Goal: Navigation & Orientation: Find specific page/section

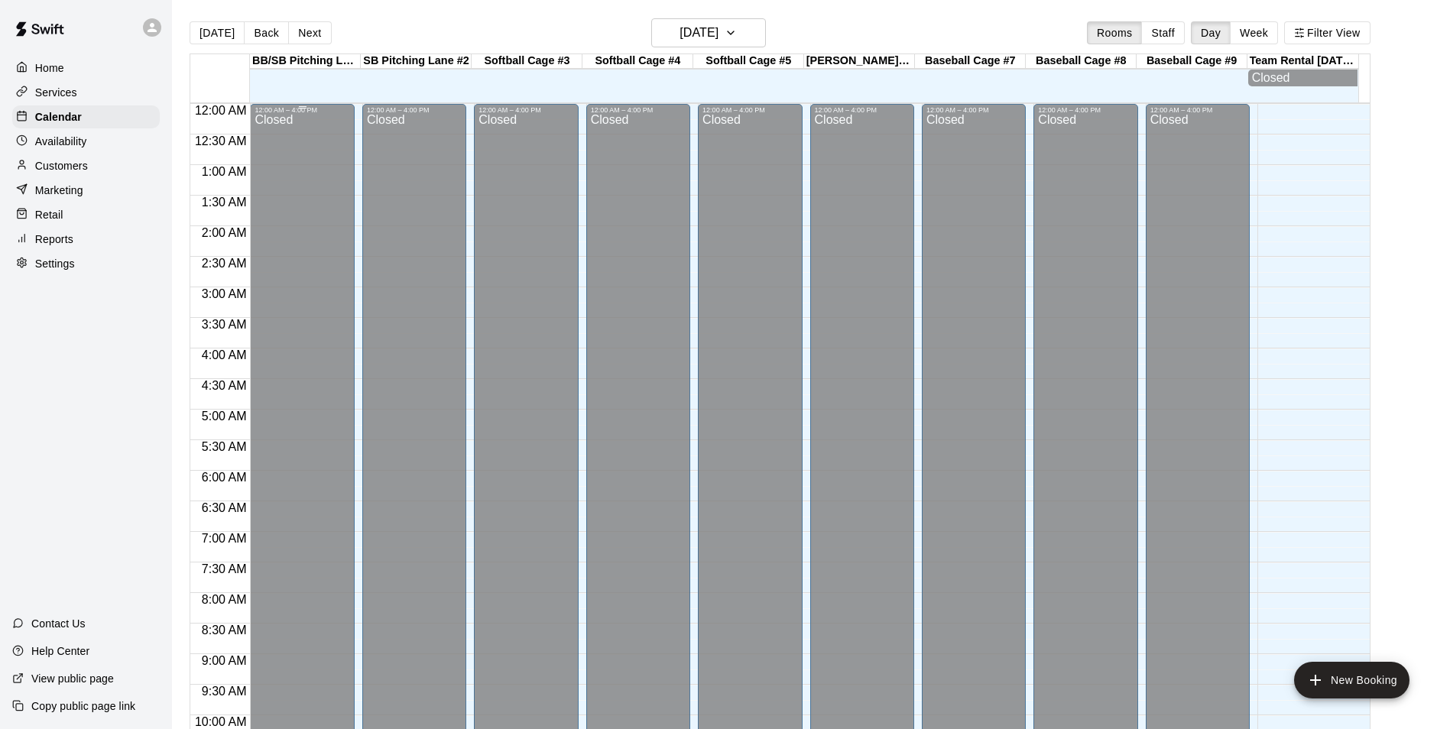
scroll to position [776, 0]
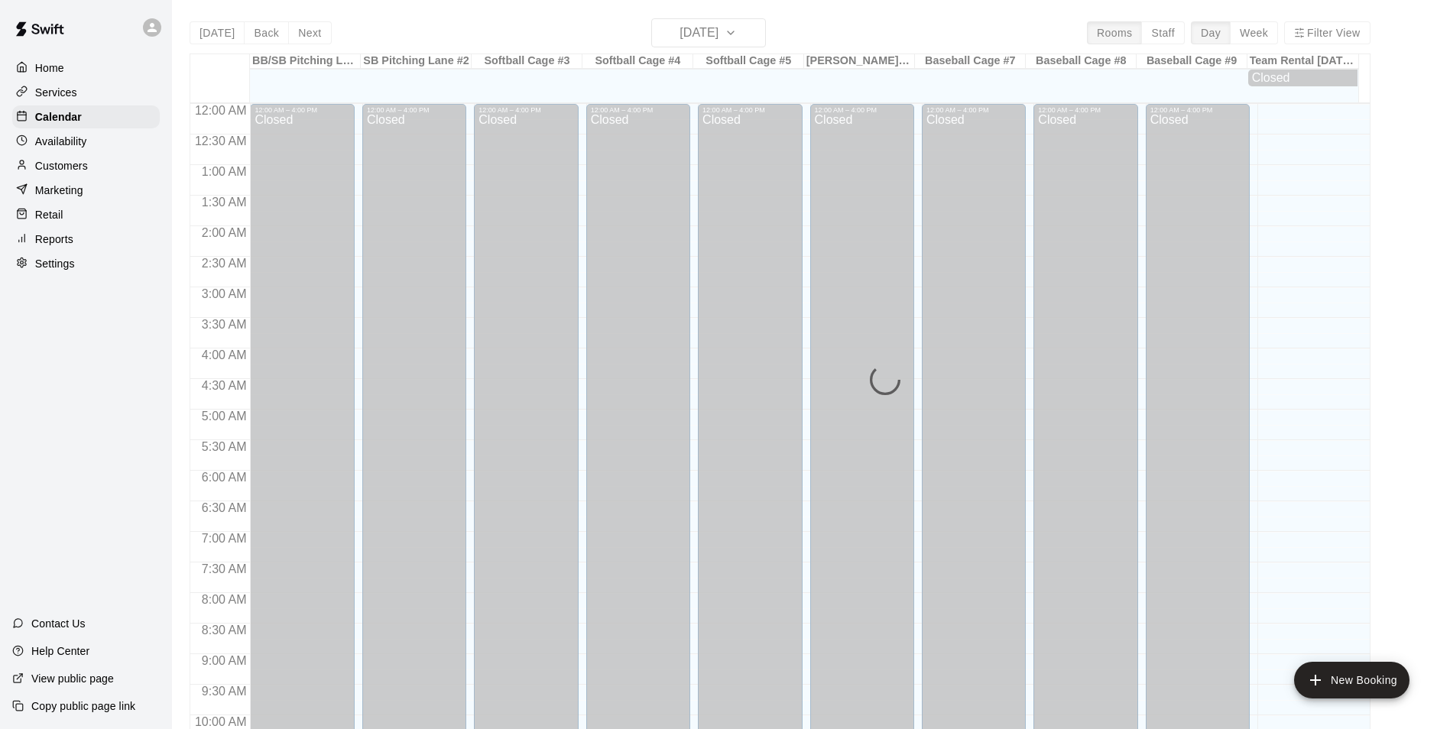
scroll to position [776, 0]
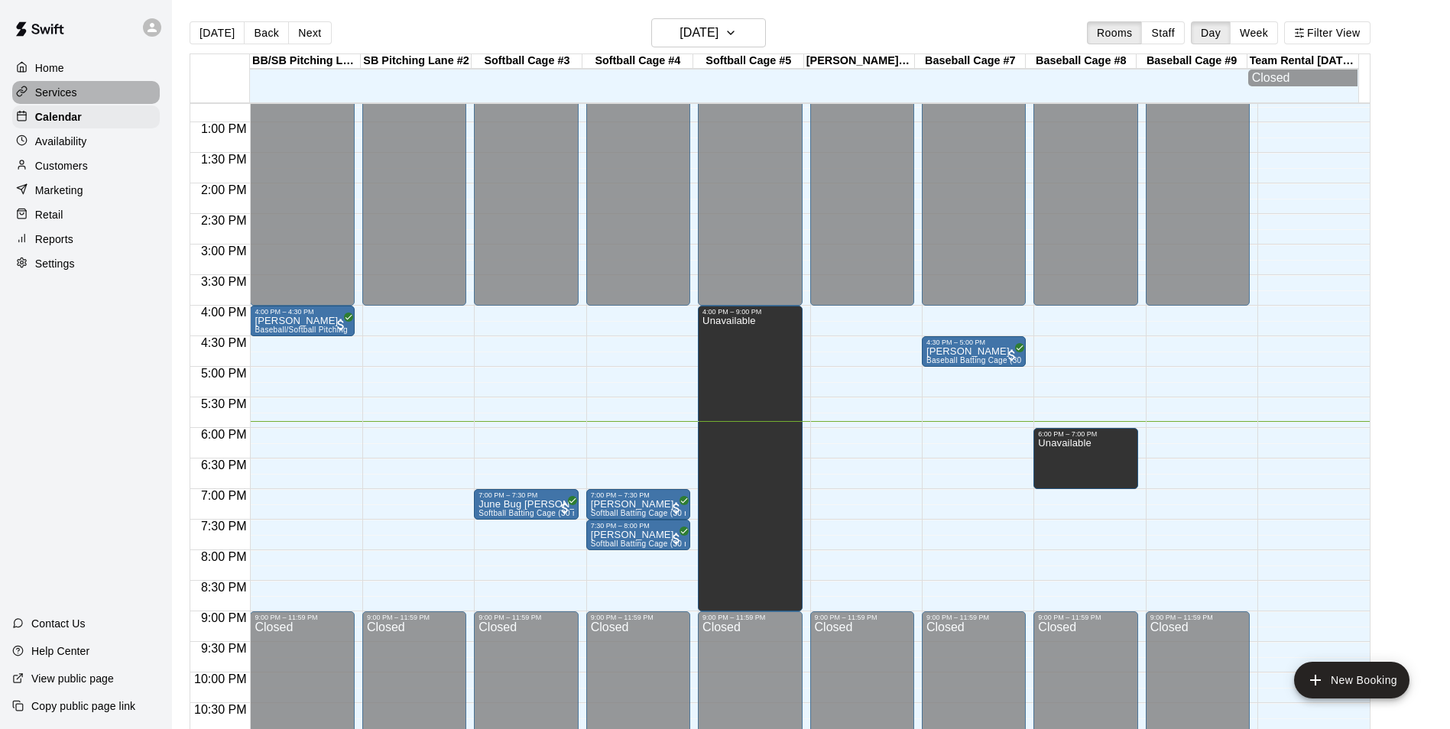
click at [44, 89] on p "Services" at bounding box center [56, 92] width 42 height 15
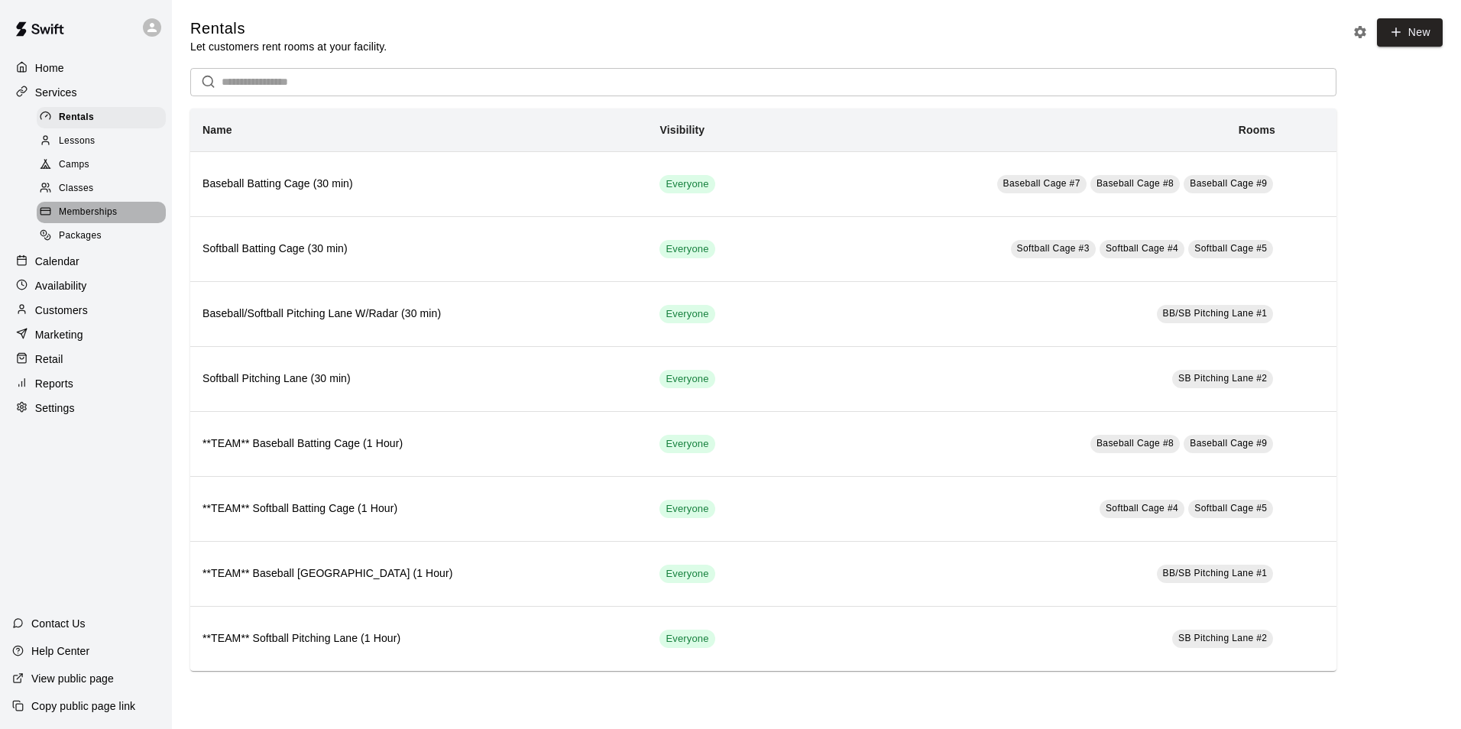
click at [99, 217] on span "Memberships" at bounding box center [88, 212] width 58 height 15
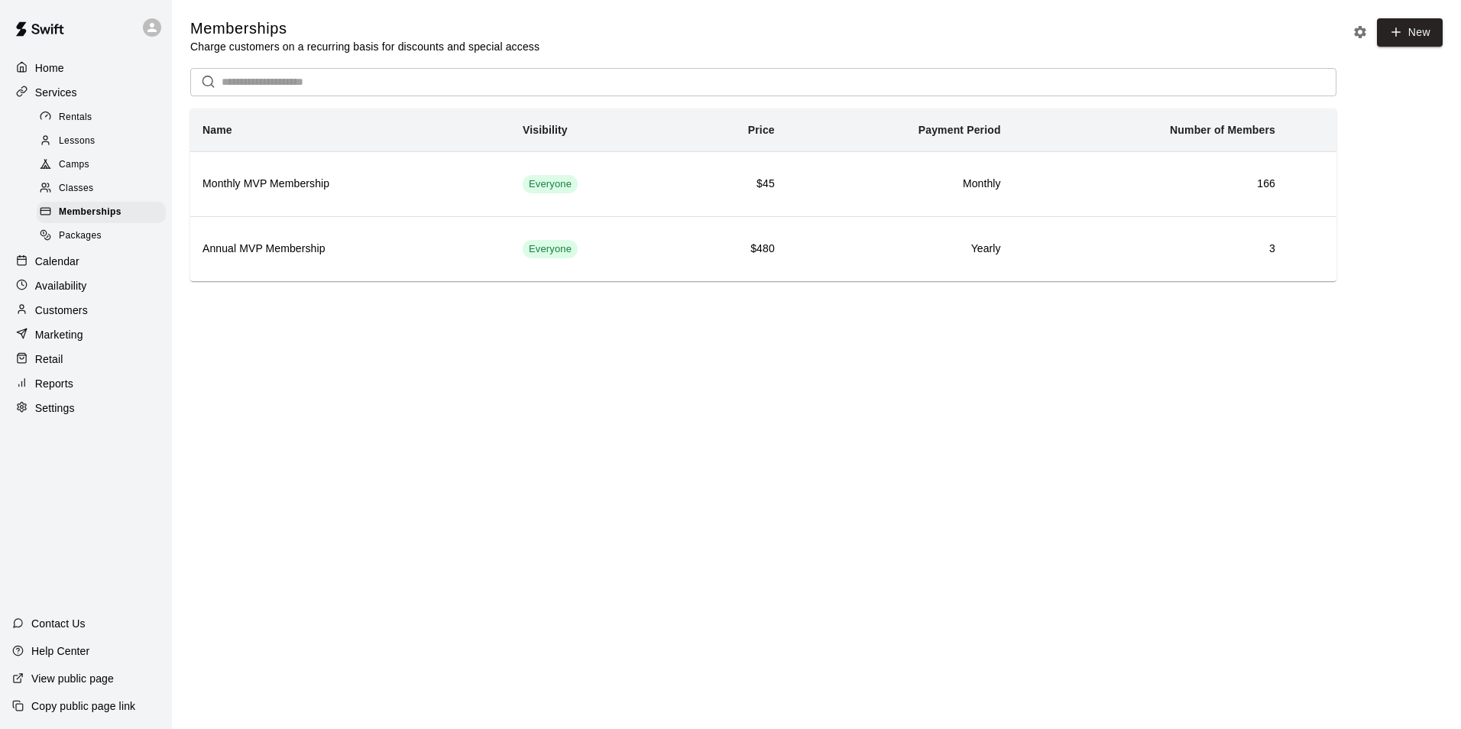
click at [72, 256] on div "Calendar" at bounding box center [85, 261] width 147 height 23
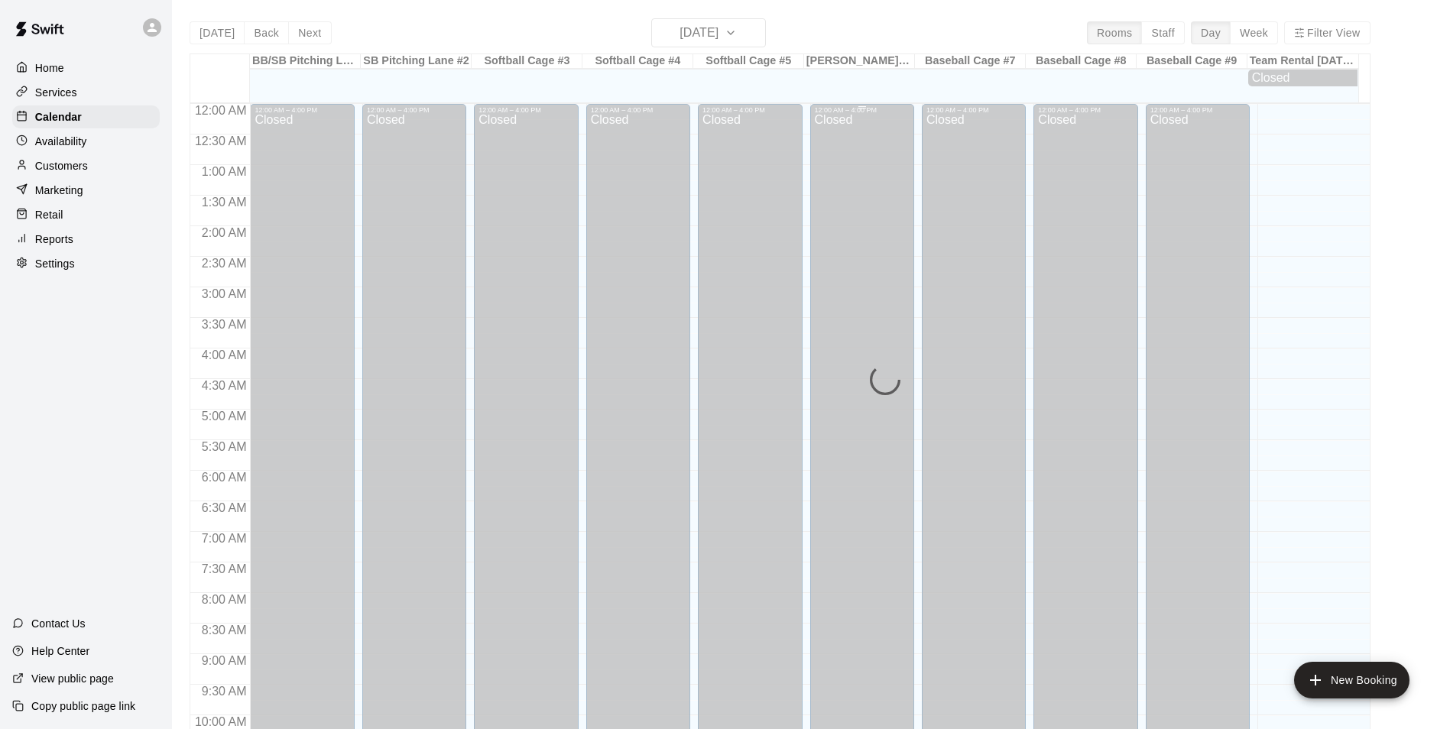
scroll to position [776, 0]
